Goal: Information Seeking & Learning: Learn about a topic

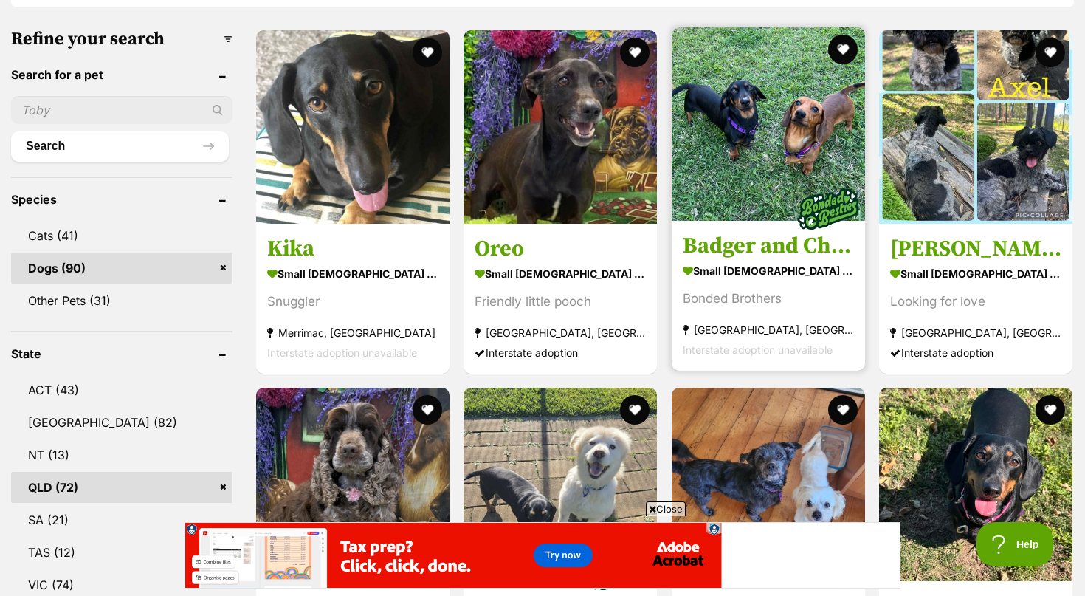
click at [739, 159] on img at bounding box center [768, 123] width 193 height 193
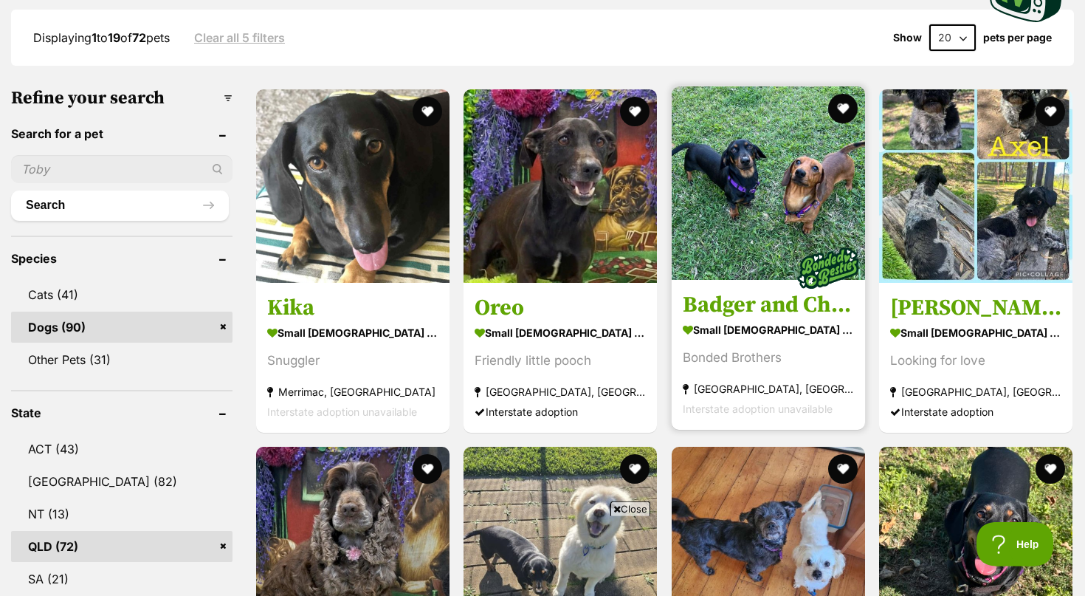
scroll to position [377, 0]
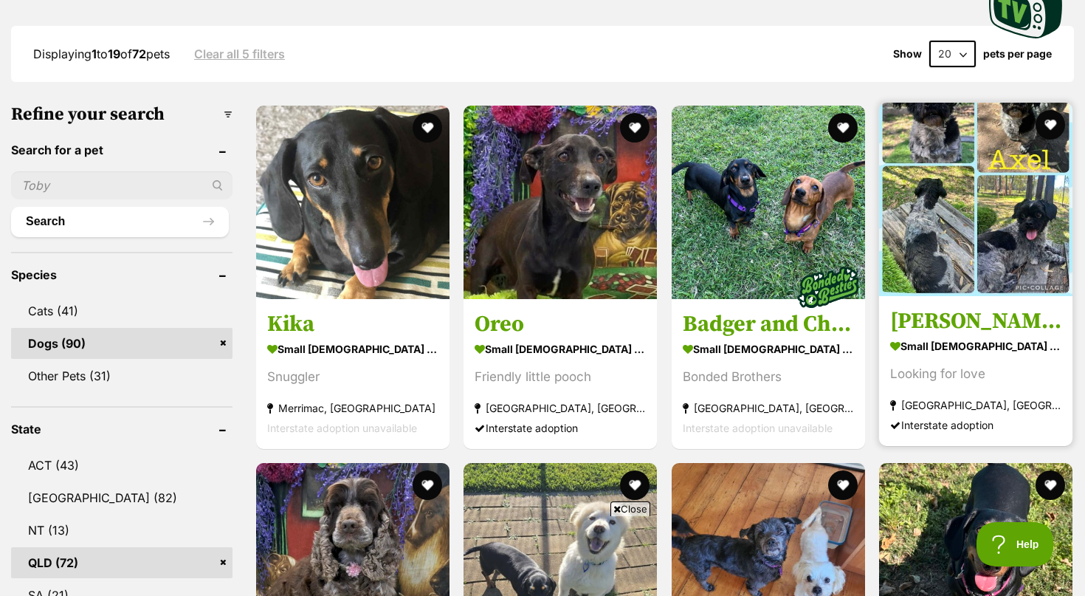
click at [975, 204] on img at bounding box center [975, 199] width 193 height 193
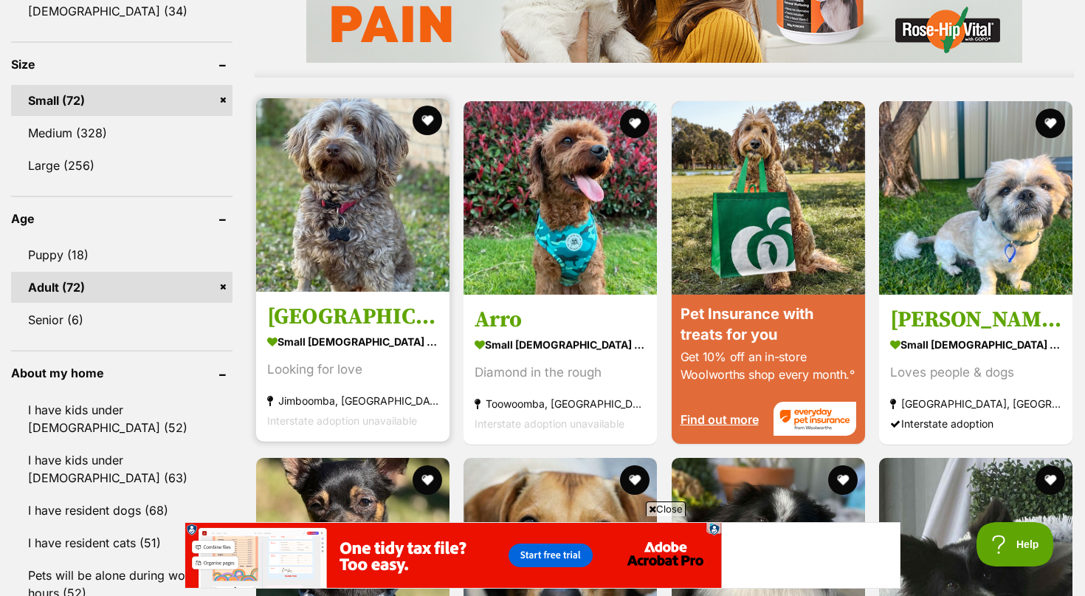
click at [363, 218] on img at bounding box center [352, 194] width 193 height 193
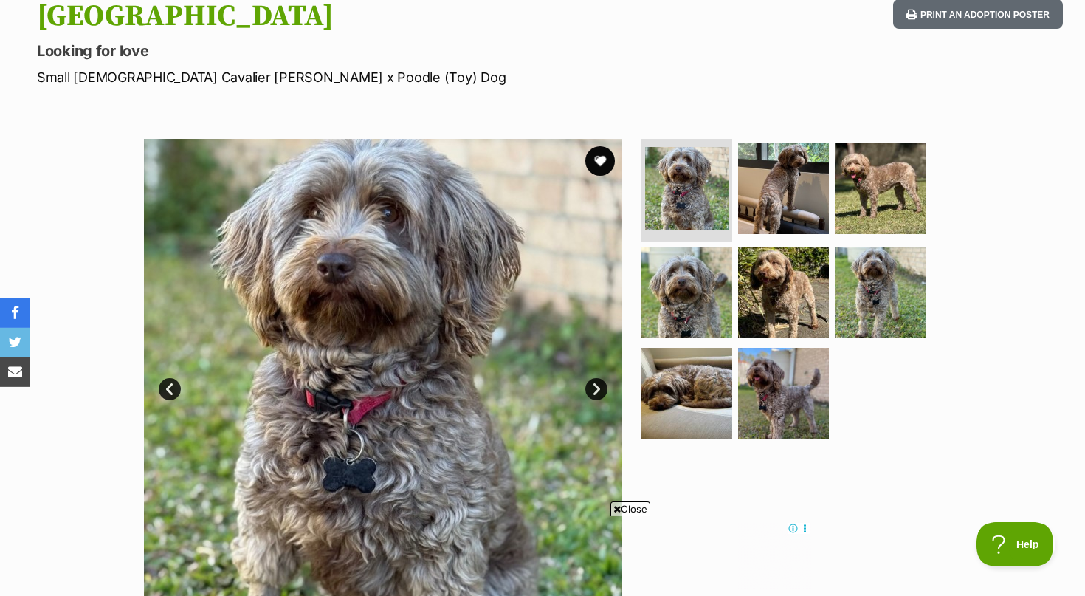
scroll to position [226, 0]
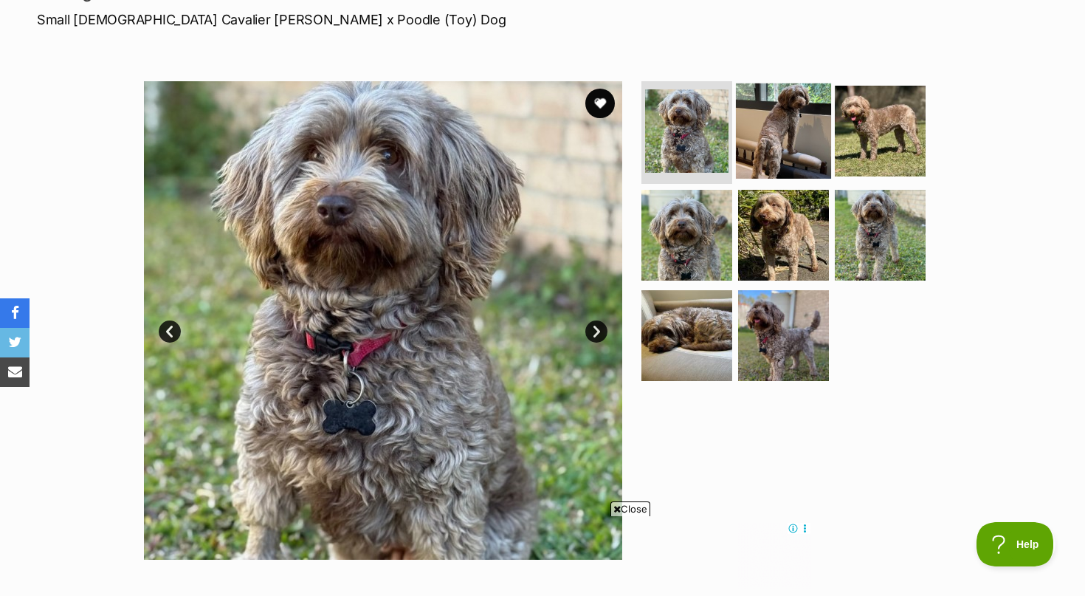
click at [789, 139] on img at bounding box center [783, 130] width 95 height 95
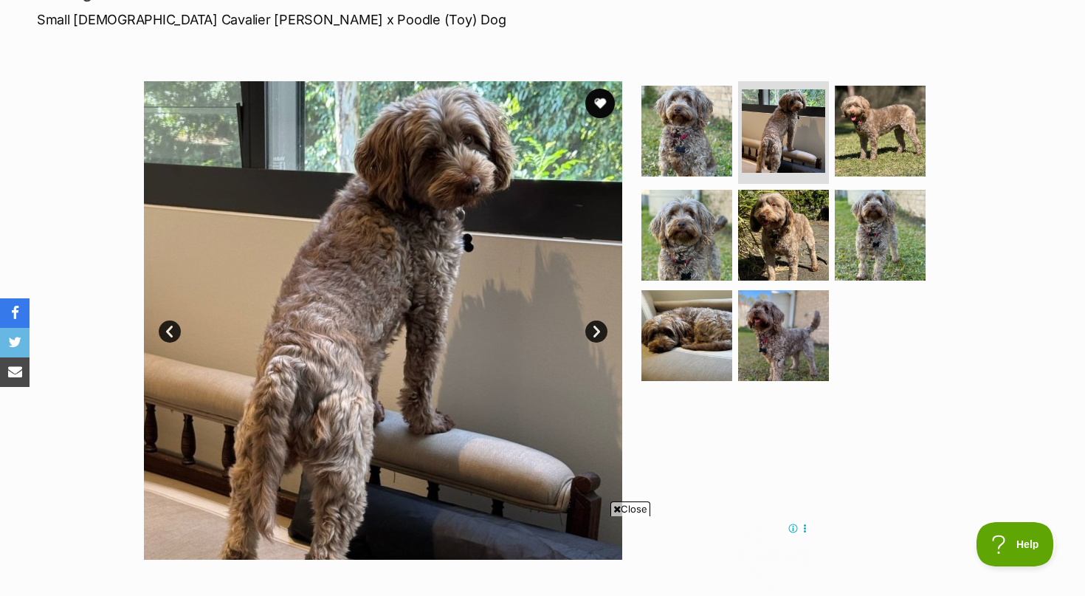
click at [594, 326] on link "Next" at bounding box center [596, 331] width 22 height 22
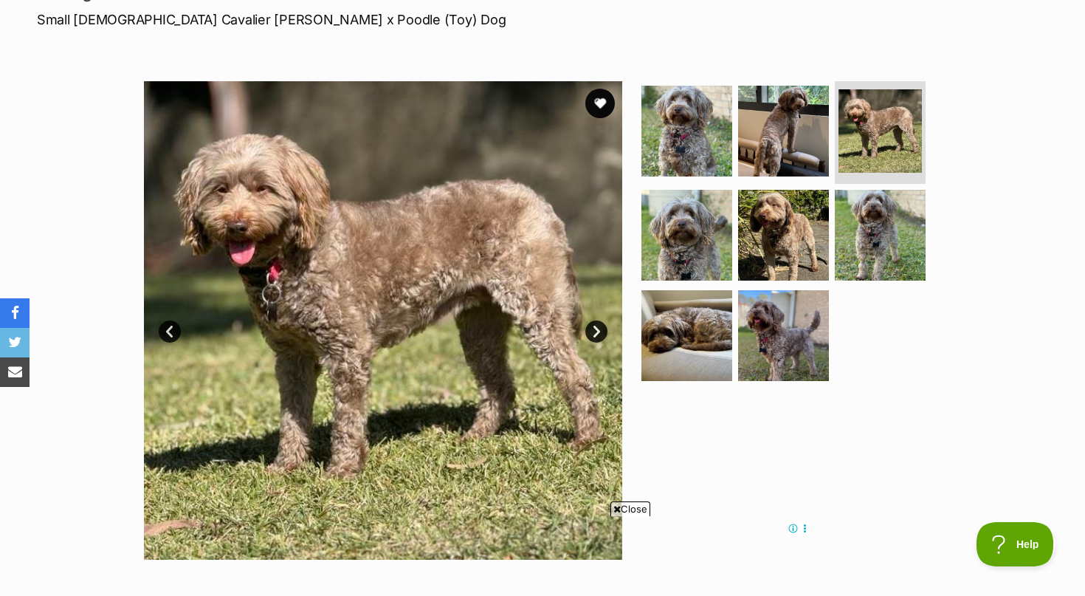
click at [597, 325] on link "Next" at bounding box center [596, 331] width 22 height 22
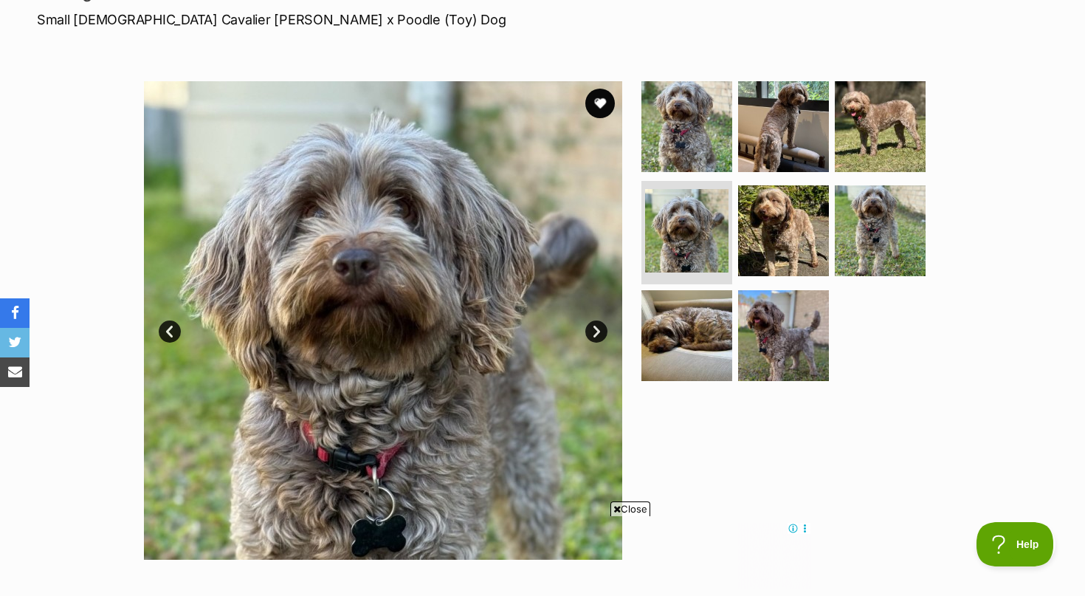
click at [597, 325] on link "Next" at bounding box center [596, 331] width 22 height 22
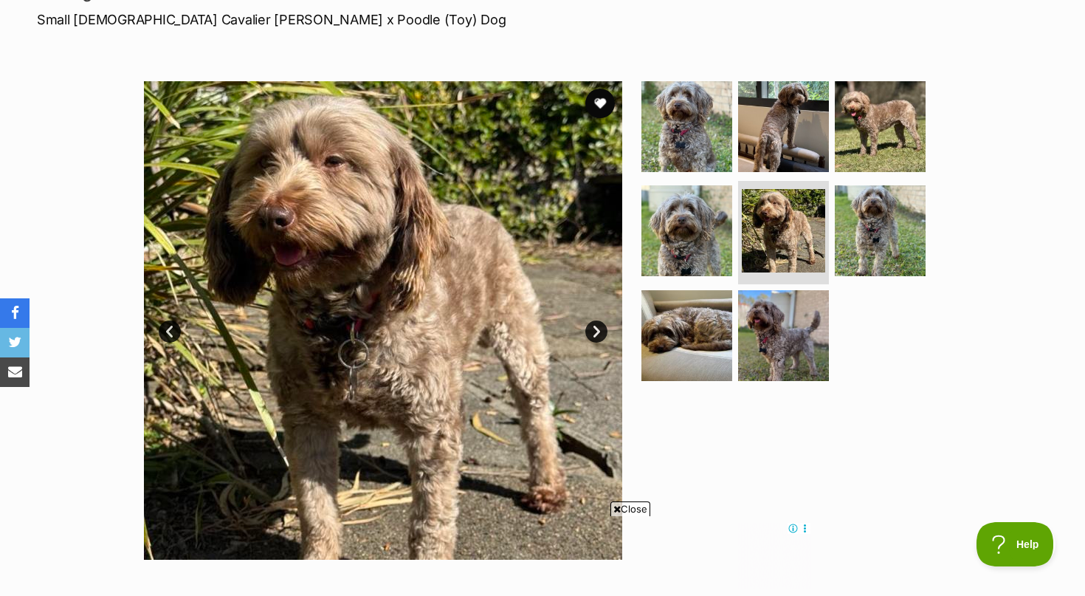
click at [597, 325] on link "Next" at bounding box center [596, 331] width 22 height 22
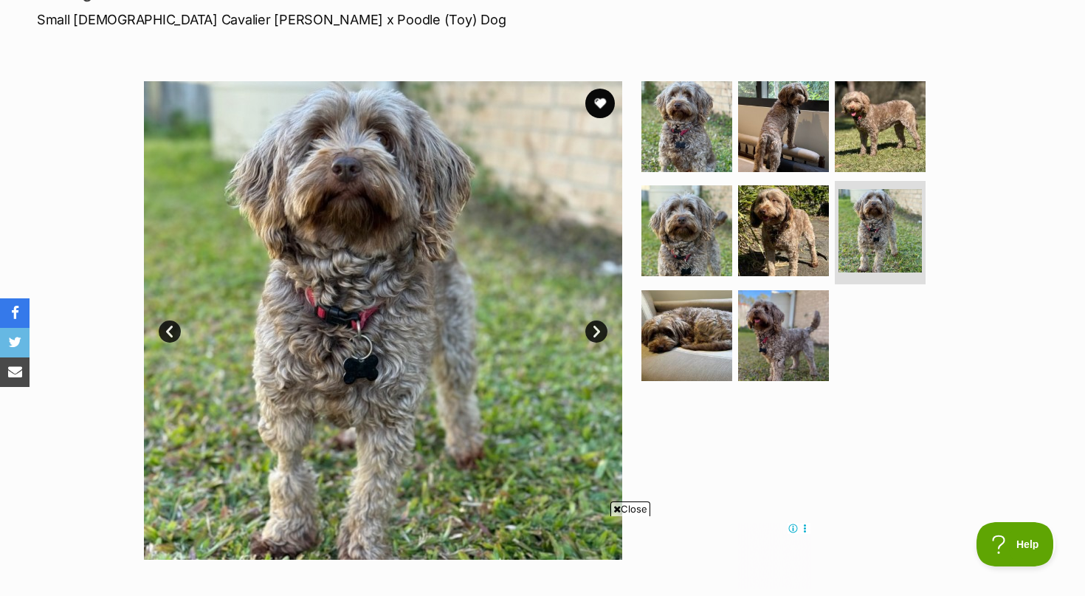
click at [597, 325] on link "Next" at bounding box center [596, 331] width 22 height 22
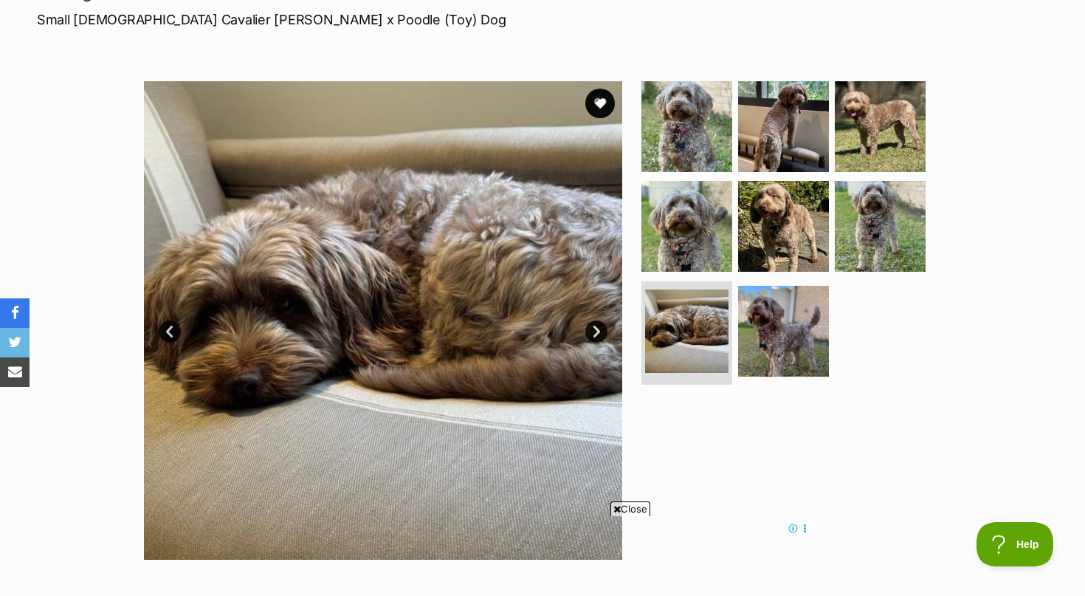
click at [597, 325] on link "Next" at bounding box center [596, 331] width 22 height 22
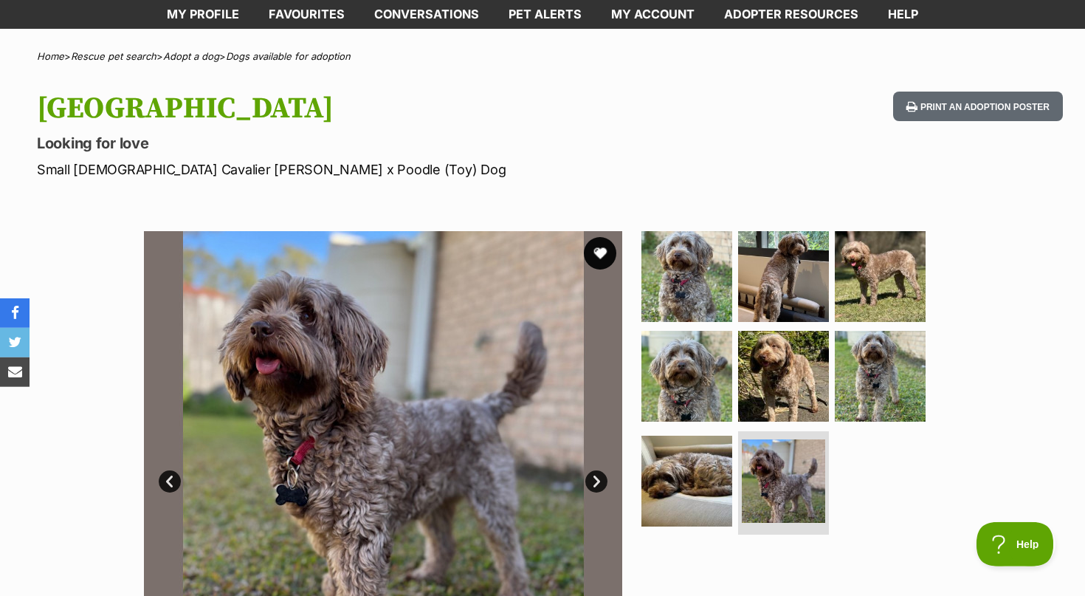
scroll to position [151, 0]
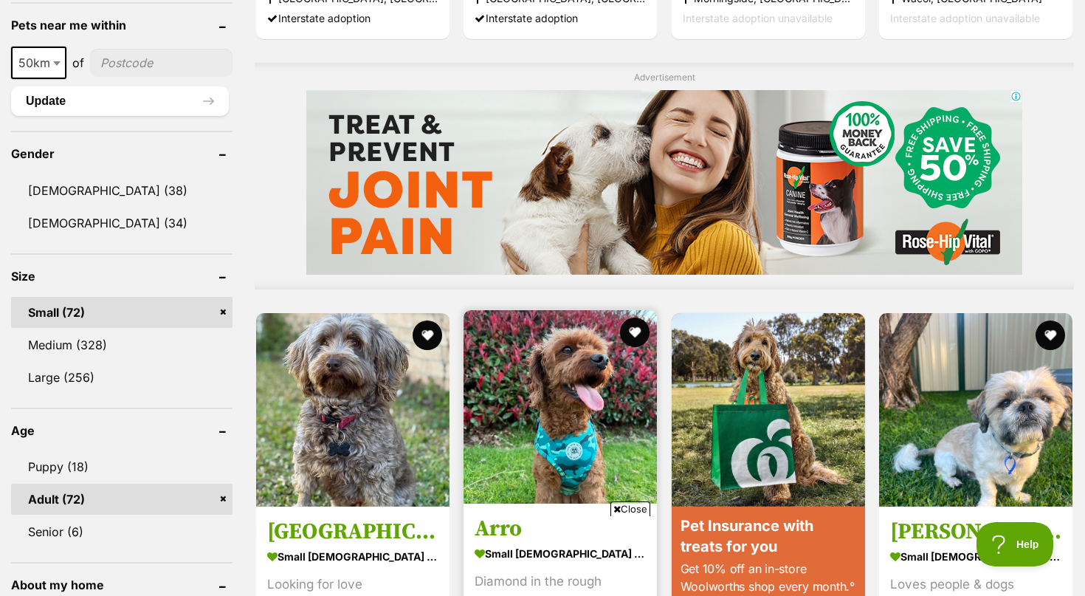
scroll to position [1219, 0]
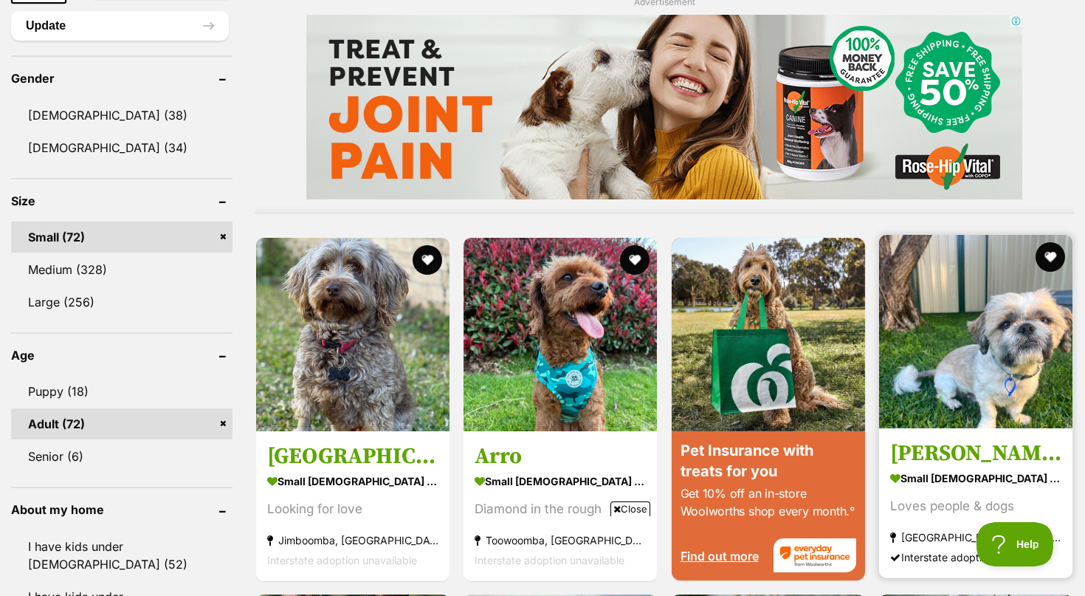
click at [980, 377] on img at bounding box center [975, 331] width 193 height 193
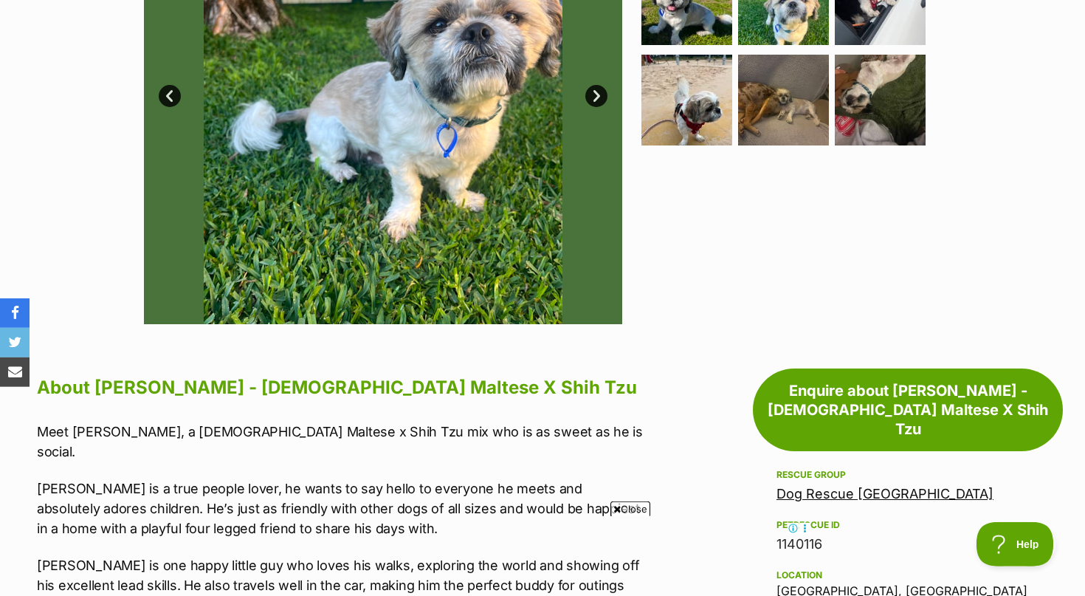
scroll to position [377, 0]
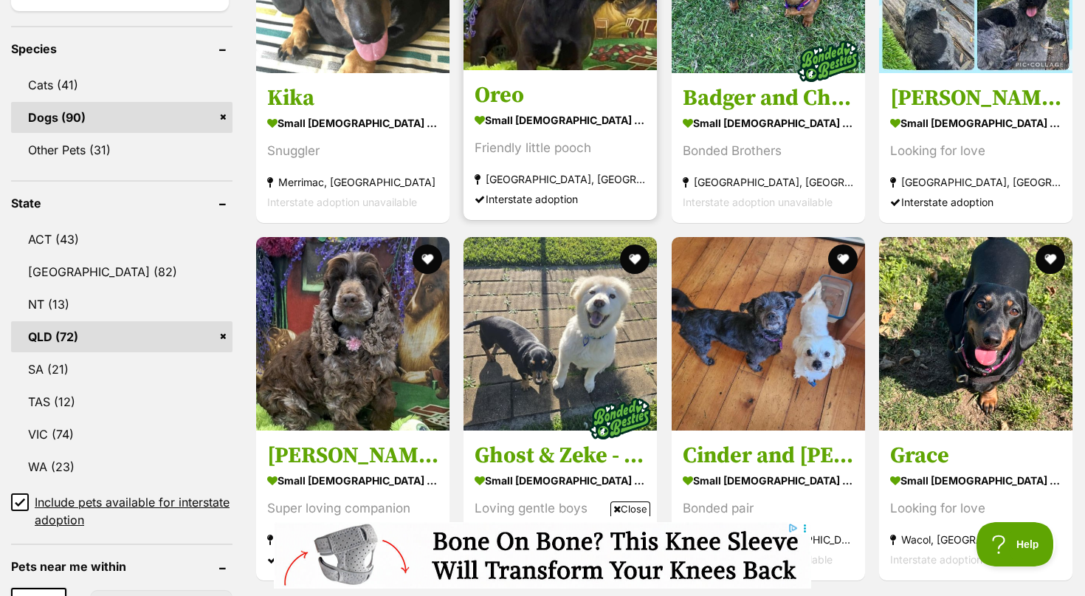
scroll to position [377, 0]
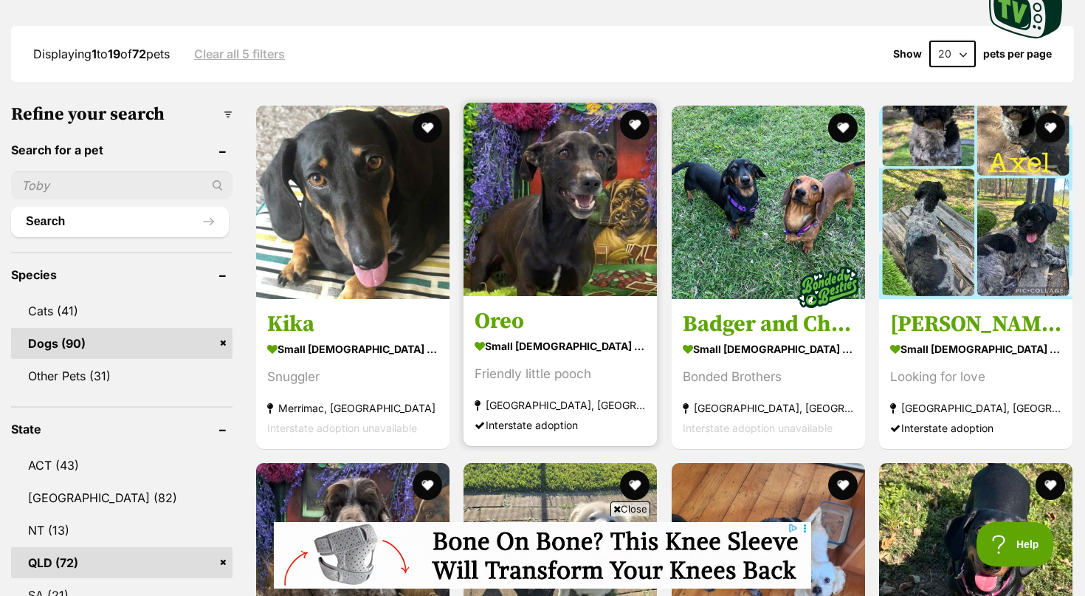
click at [558, 228] on img at bounding box center [560, 199] width 193 height 193
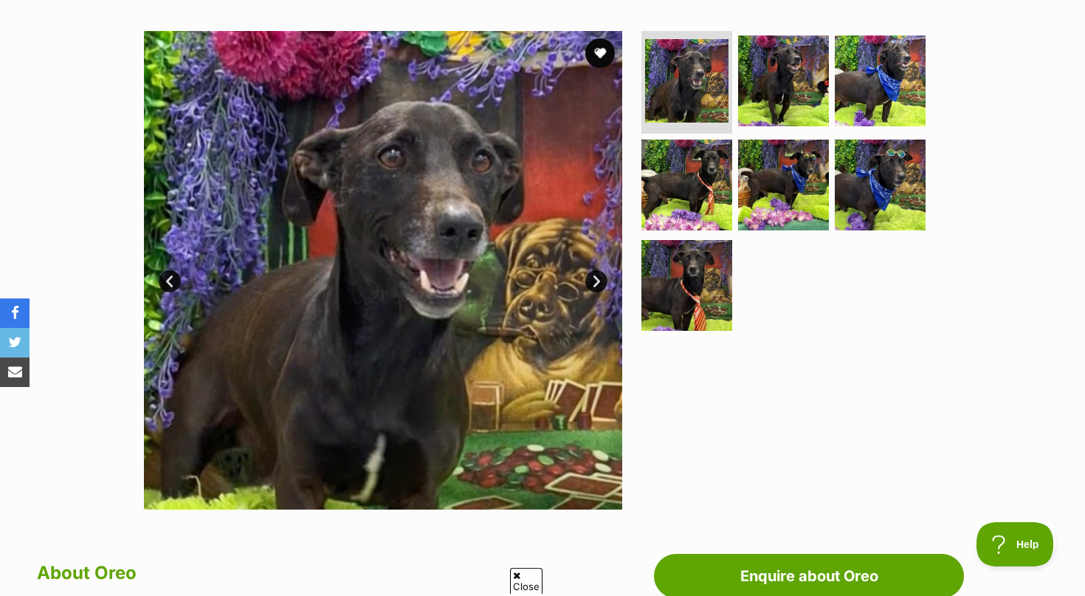
scroll to position [226, 0]
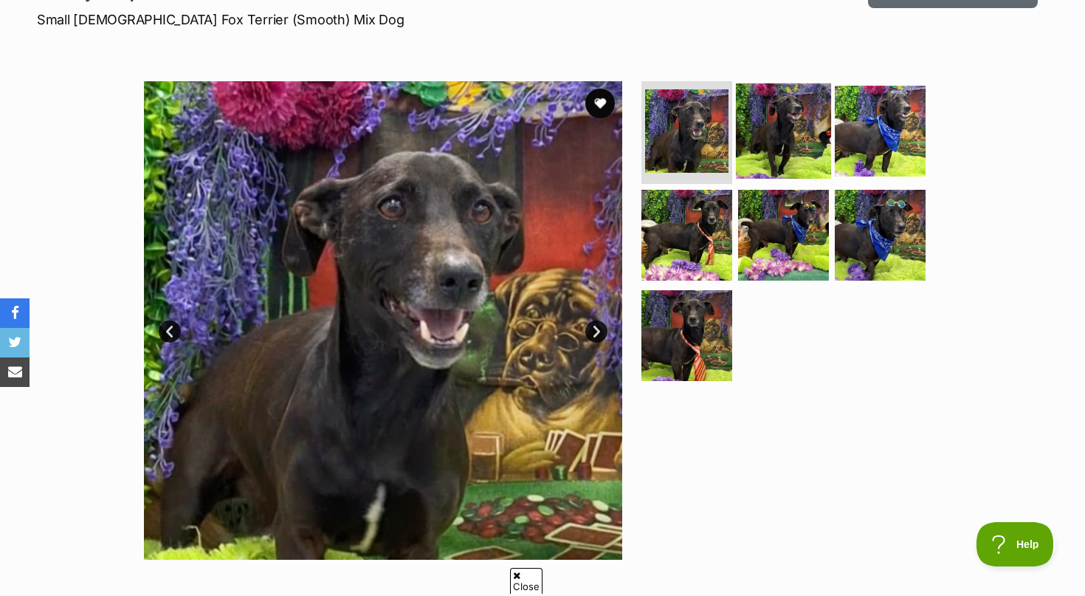
click at [780, 161] on img at bounding box center [783, 130] width 95 height 95
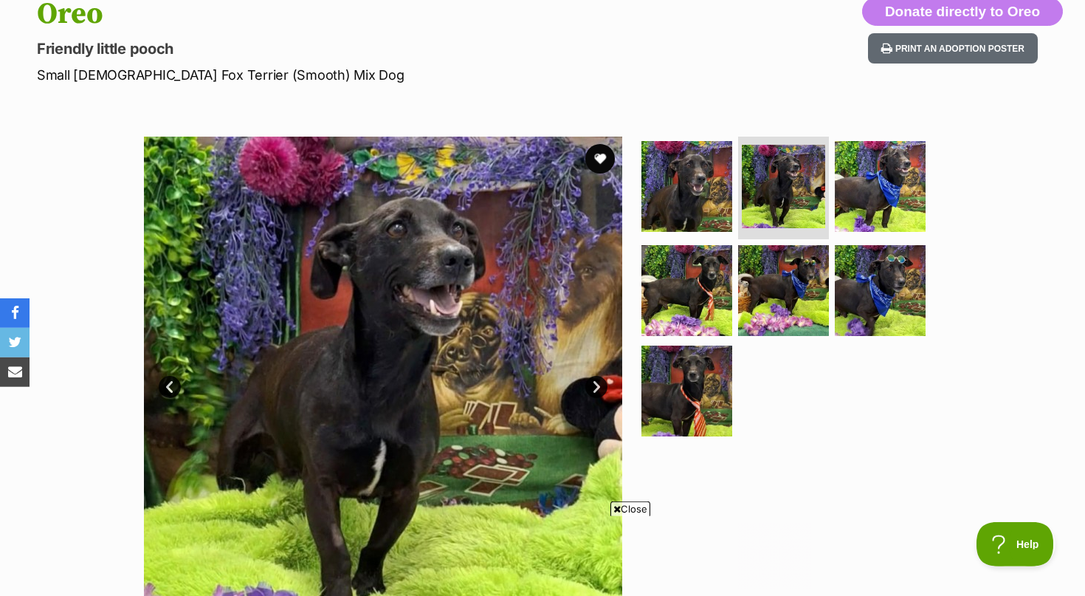
scroll to position [75, 0]
